Goal: Task Accomplishment & Management: Manage account settings

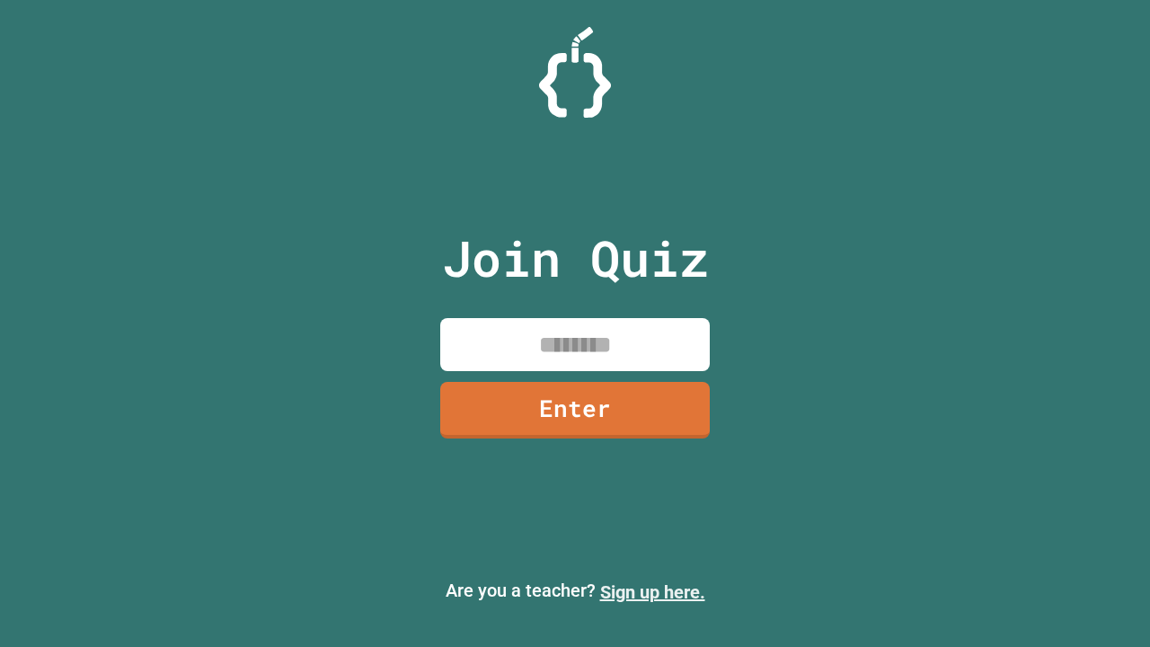
click at [644, 592] on link "Sign up here." at bounding box center [652, 592] width 105 height 22
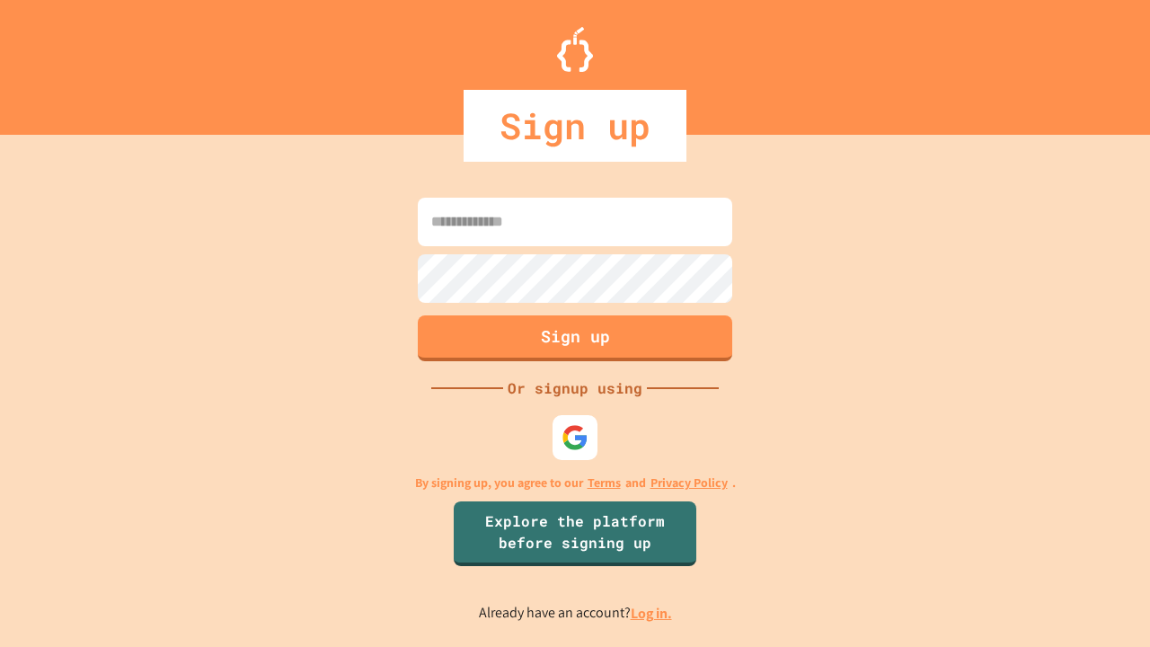
click at [652, 613] on link "Log in." at bounding box center [651, 613] width 41 height 19
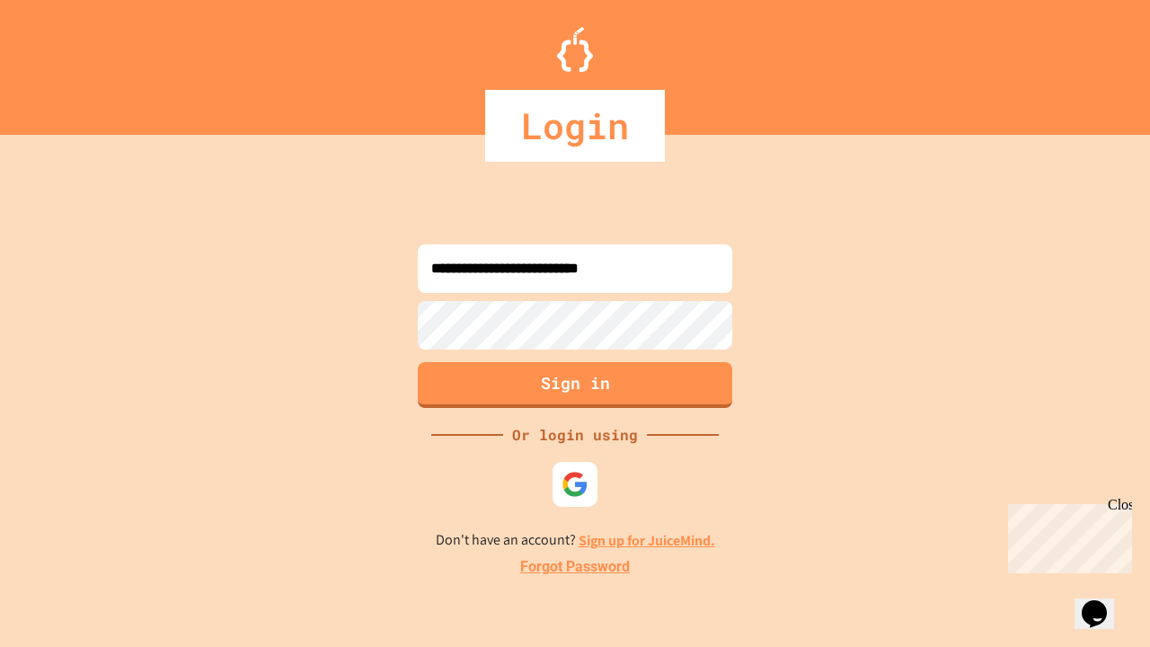
type input "**********"
